Goal: Task Accomplishment & Management: Use online tool/utility

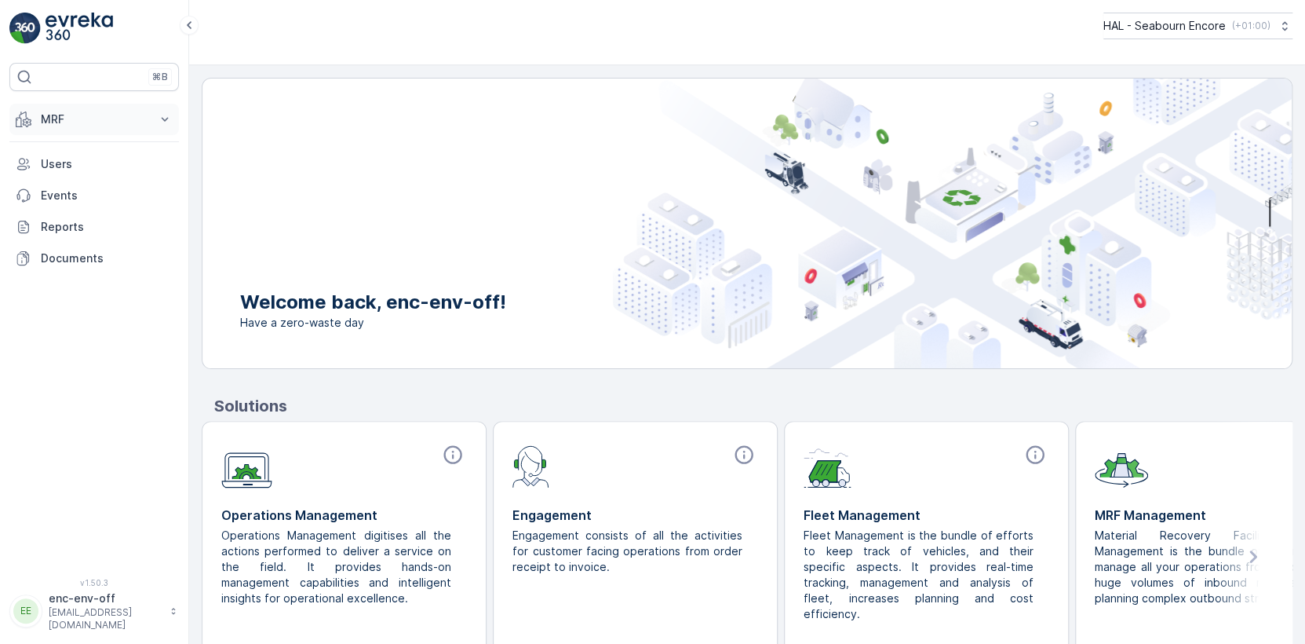
click at [55, 119] on p "MRF" at bounding box center [94, 119] width 107 height 16
click at [64, 162] on p "Offloads" at bounding box center [63, 168] width 46 height 16
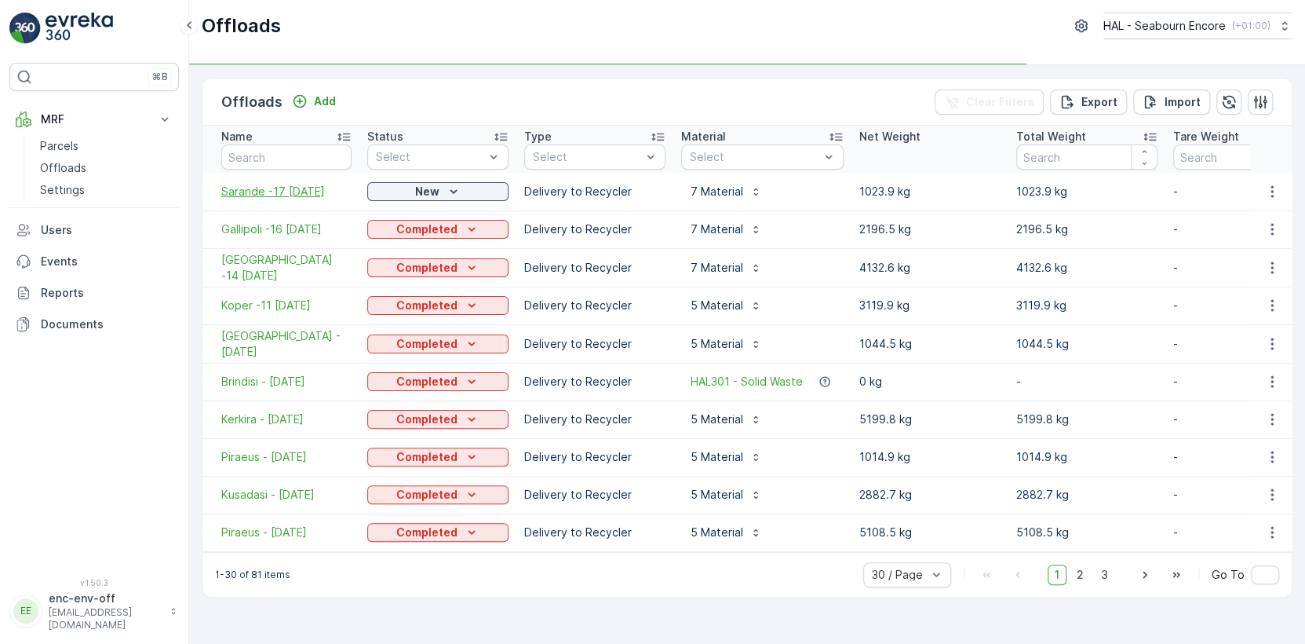
click at [279, 188] on span "Sarande -17 [DATE]" at bounding box center [286, 192] width 130 height 16
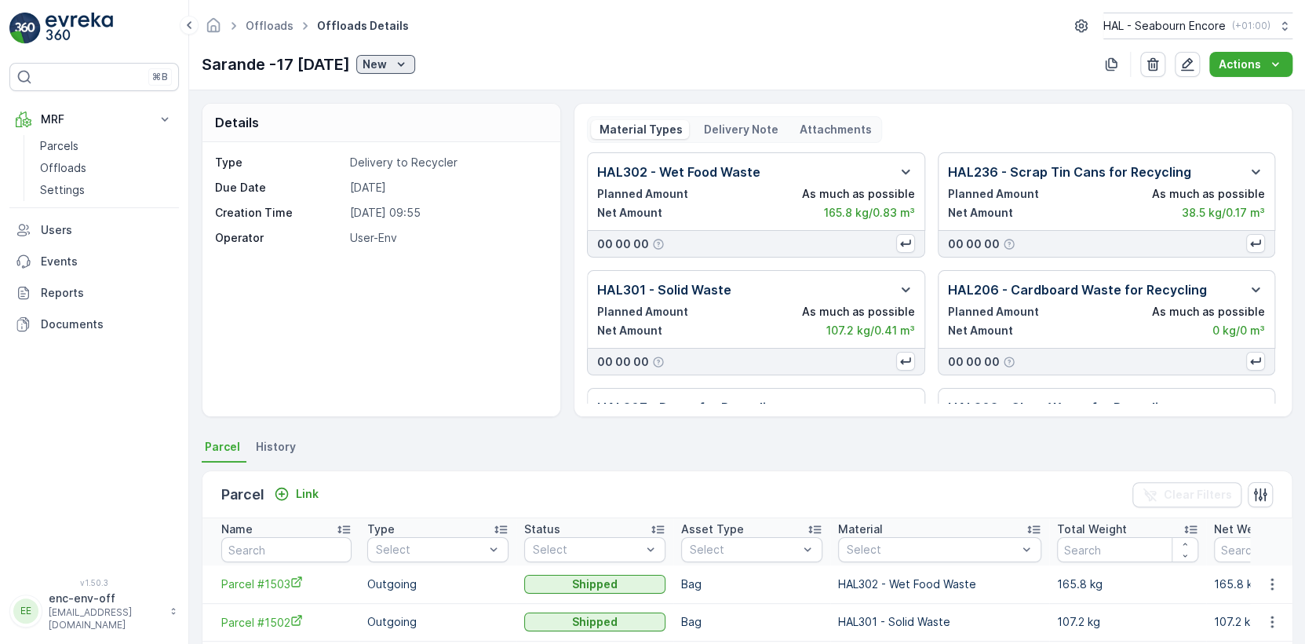
click at [395, 63] on div "New" at bounding box center [386, 65] width 46 height 16
click at [397, 109] on span "Completed" at bounding box center [400, 110] width 59 height 16
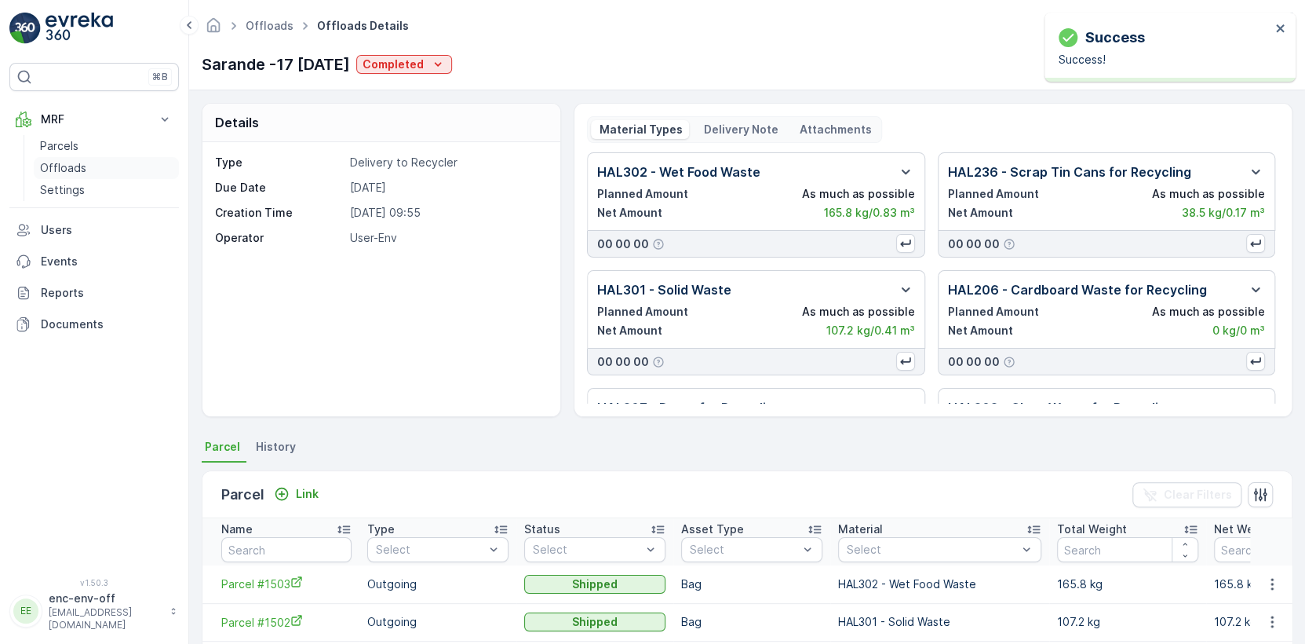
click at [66, 164] on p "Offloads" at bounding box center [63, 168] width 46 height 16
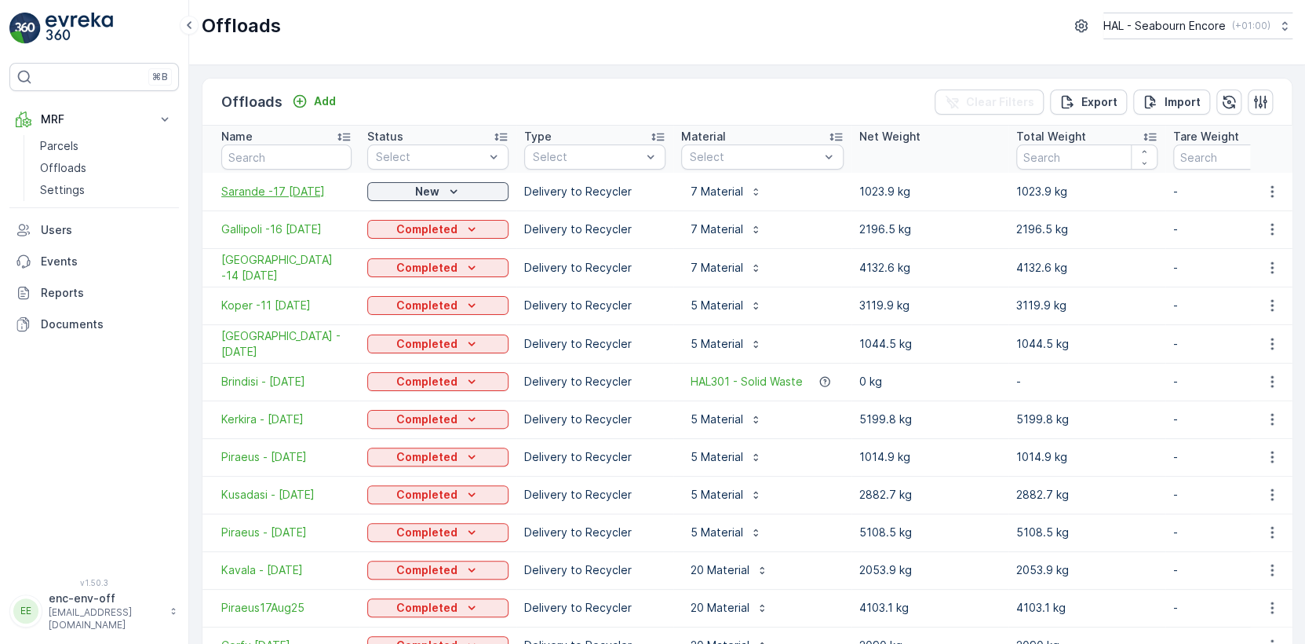
click at [269, 188] on span "Sarande -17 [DATE]" at bounding box center [286, 192] width 130 height 16
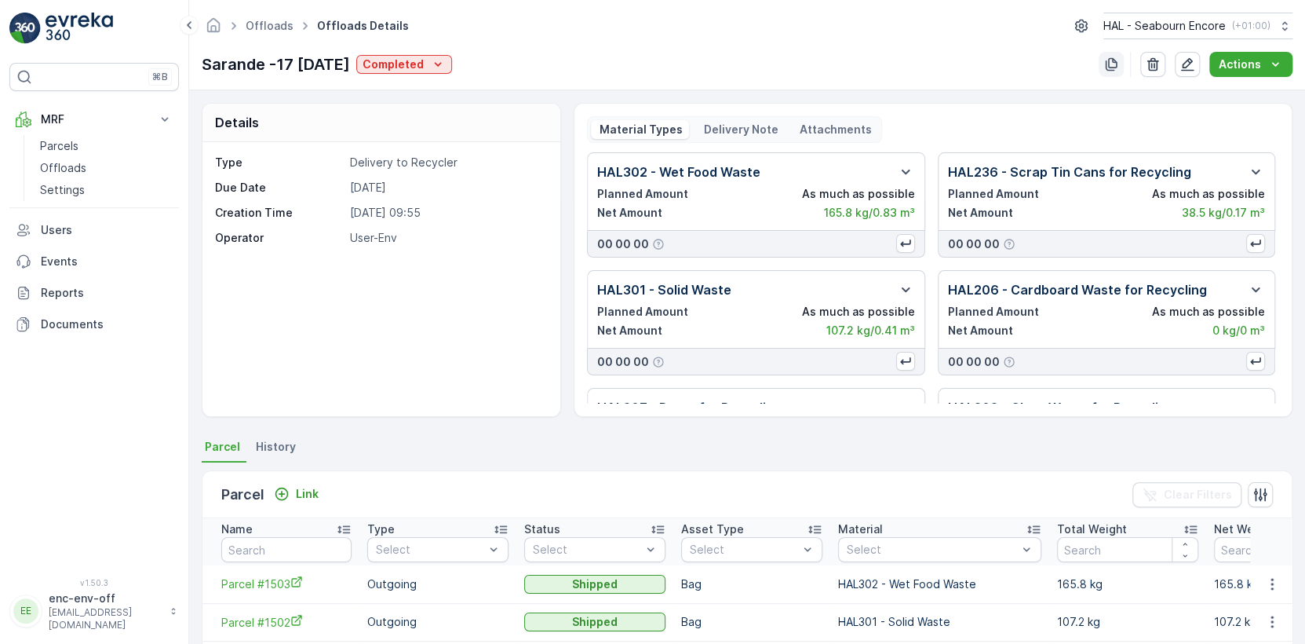
click at [1111, 66] on icon "button" at bounding box center [1112, 64] width 12 height 13
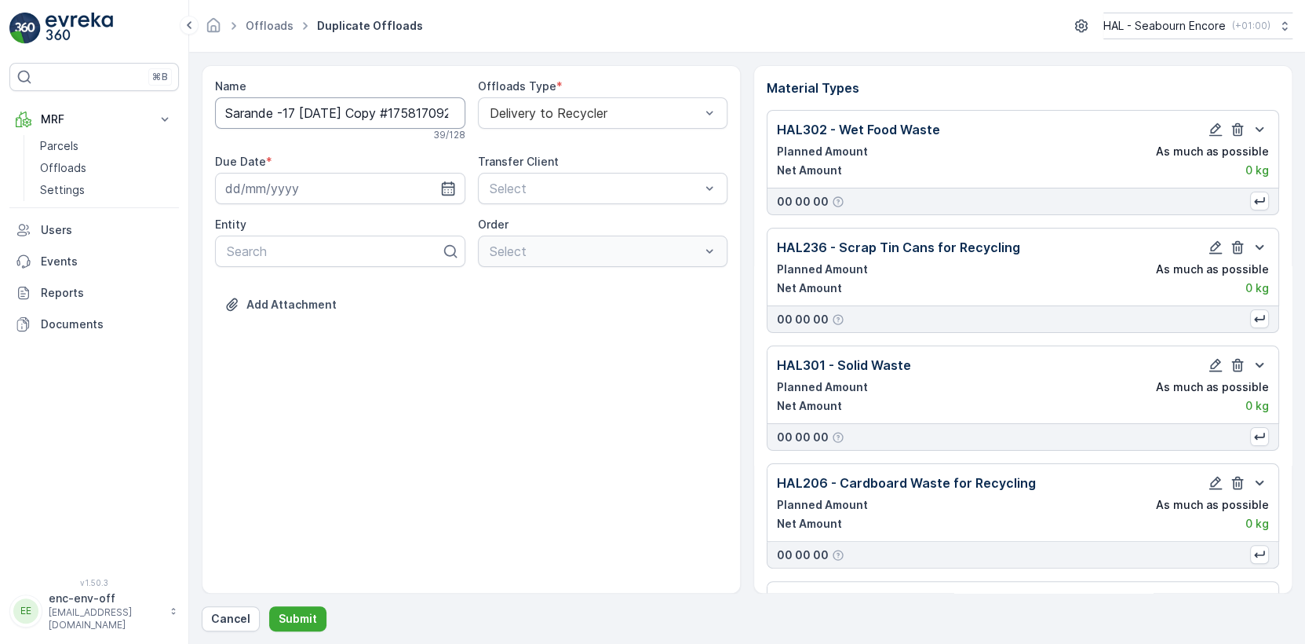
click at [295, 110] on input "Sarande -17 [DATE] Copy #1758170922247" at bounding box center [340, 112] width 250 height 31
click at [279, 115] on input "Piraeus -21 [DATE] Copy #1758170922247" at bounding box center [340, 112] width 250 height 31
click at [342, 111] on input "Piraeus - [DATE] Copy #1758170922247" at bounding box center [340, 112] width 250 height 31
type input "Piraeus - [DATE]"
click at [447, 191] on icon "button" at bounding box center [448, 192] width 16 height 16
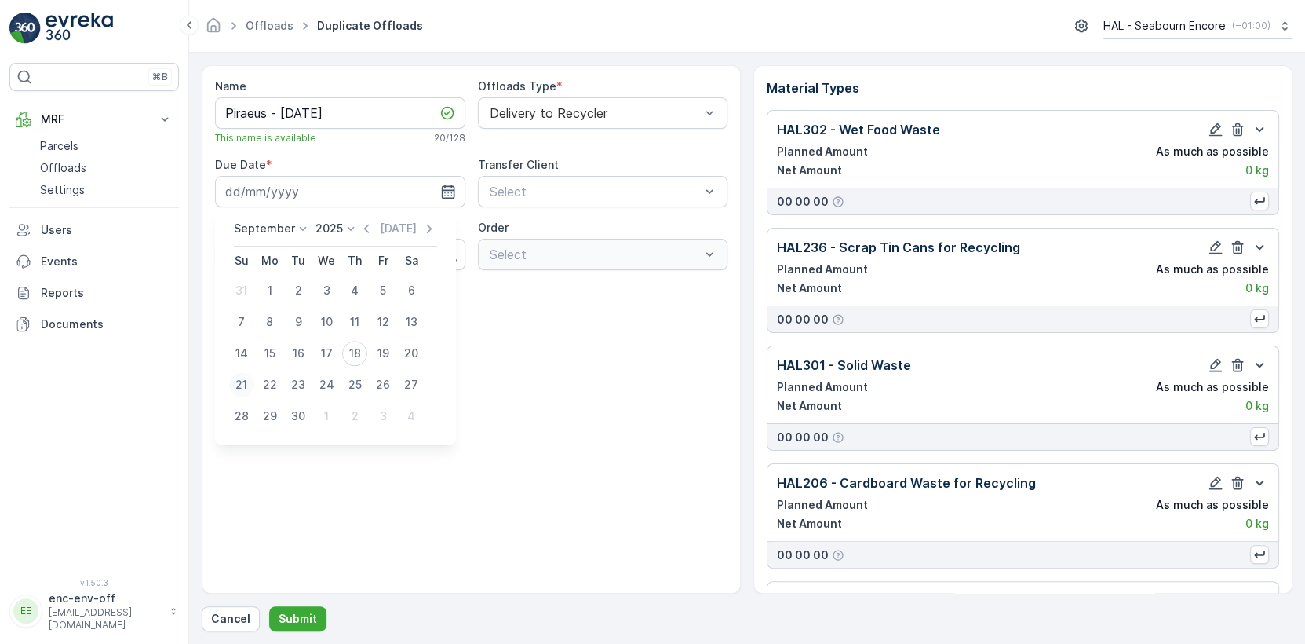
click at [242, 385] on div "21" at bounding box center [241, 384] width 25 height 25
type input "[DATE]"
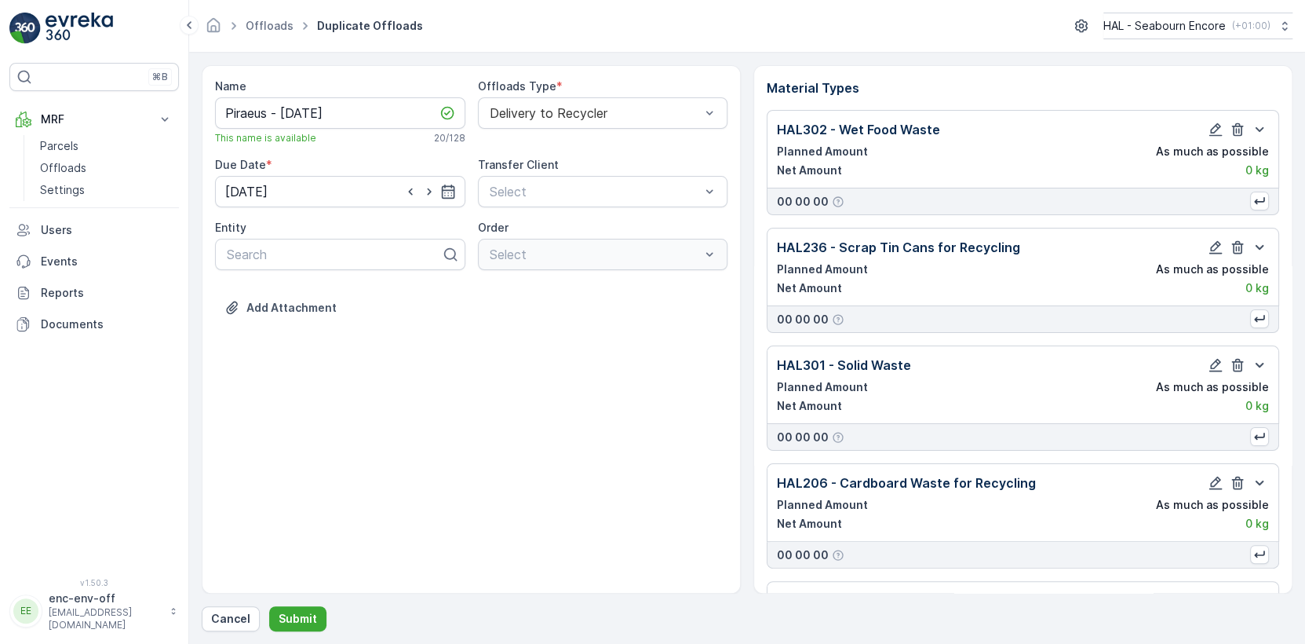
click at [385, 397] on div "Name Piraeus - [DATE] This name is available 20 / 128 Offloads Type * Delivery …" at bounding box center [471, 329] width 539 height 528
click at [289, 615] on p "Submit" at bounding box center [298, 619] width 38 height 16
